Goal: Information Seeking & Learning: Learn about a topic

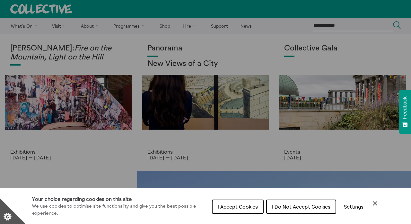
click at [315, 207] on span "I Do Not Accept Cookies" at bounding box center [301, 206] width 58 height 6
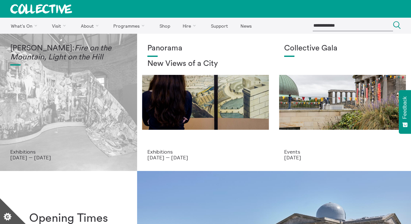
click at [62, 84] on div "Mercedes Azpilicueta: Fire on the Mountain, Light on the Hill" at bounding box center [68, 96] width 117 height 105
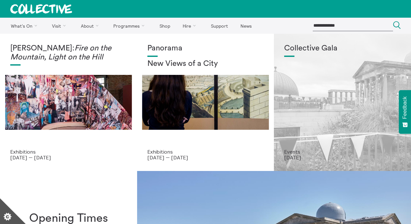
click at [349, 74] on div "Collective Gala" at bounding box center [342, 96] width 117 height 105
click at [334, 94] on div "Collective Gala" at bounding box center [342, 96] width 117 height 105
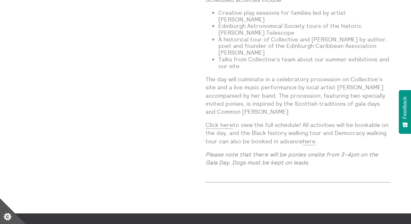
scroll to position [593, 0]
